Goal: Navigation & Orientation: Find specific page/section

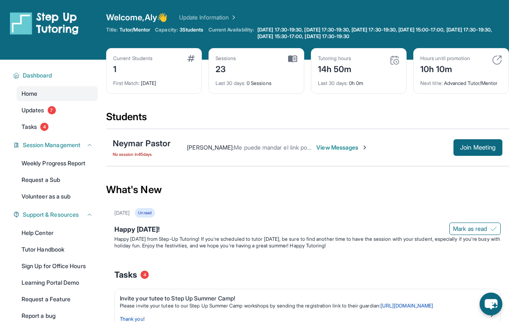
click at [292, 58] on img at bounding box center [292, 58] width 9 height 7
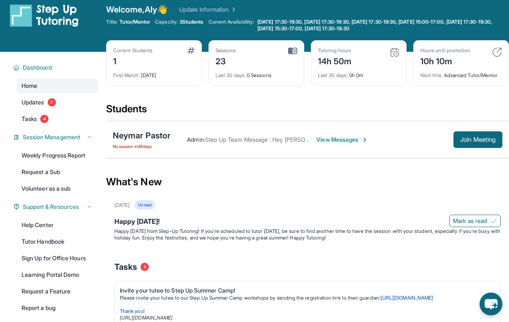
scroll to position [10, 0]
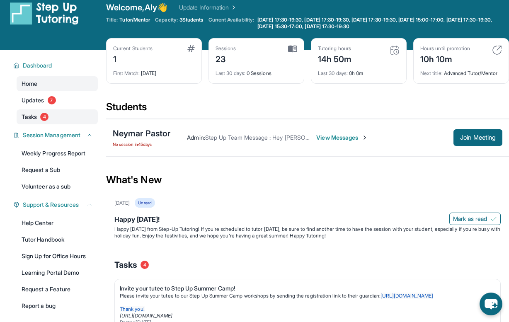
click at [61, 116] on link "Tasks 4" at bounding box center [57, 116] width 81 height 15
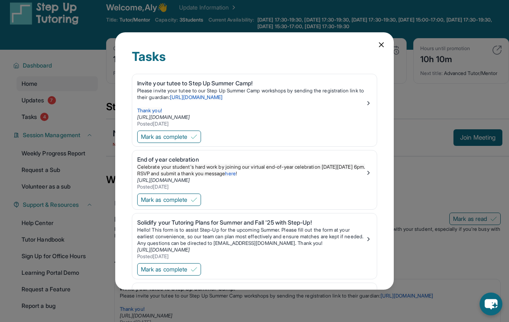
click at [385, 47] on icon at bounding box center [381, 45] width 8 height 8
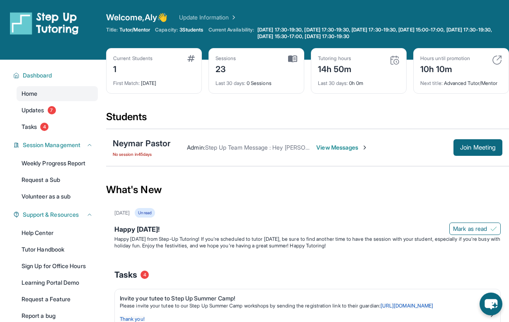
click at [393, 61] on img at bounding box center [395, 60] width 10 height 10
click at [499, 60] on img at bounding box center [497, 60] width 10 height 10
click at [287, 59] on div "Sessions 23" at bounding box center [257, 65] width 82 height 20
click at [228, 64] on div "23" at bounding box center [226, 68] width 21 height 13
click at [155, 58] on div "Current Students 1" at bounding box center [154, 65] width 82 height 20
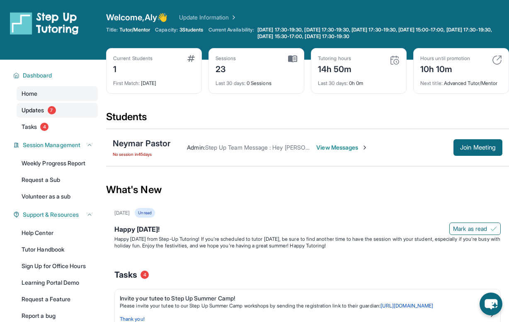
click at [45, 111] on link "Updates 7" at bounding box center [57, 110] width 81 height 15
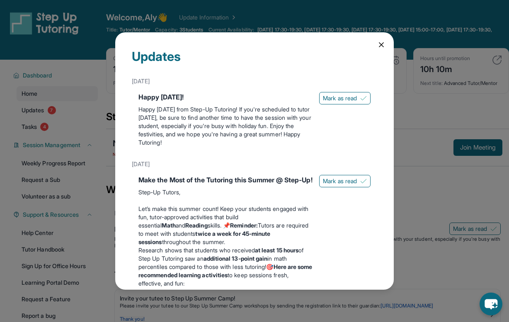
click at [379, 47] on icon at bounding box center [381, 45] width 8 height 8
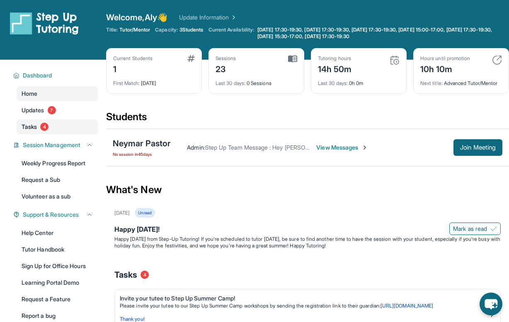
click at [72, 126] on link "Tasks 4" at bounding box center [57, 126] width 81 height 15
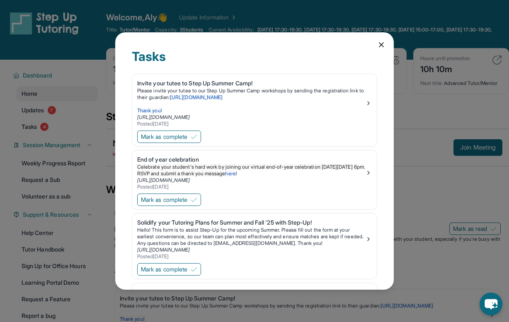
click at [381, 44] on icon at bounding box center [381, 45] width 4 height 4
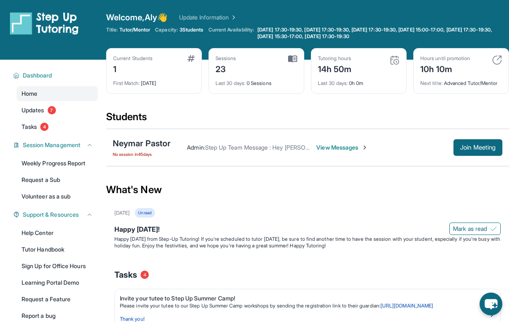
click at [349, 69] on div "14h 50m" at bounding box center [335, 68] width 34 height 13
